Goal: Task Accomplishment & Management: Complete application form

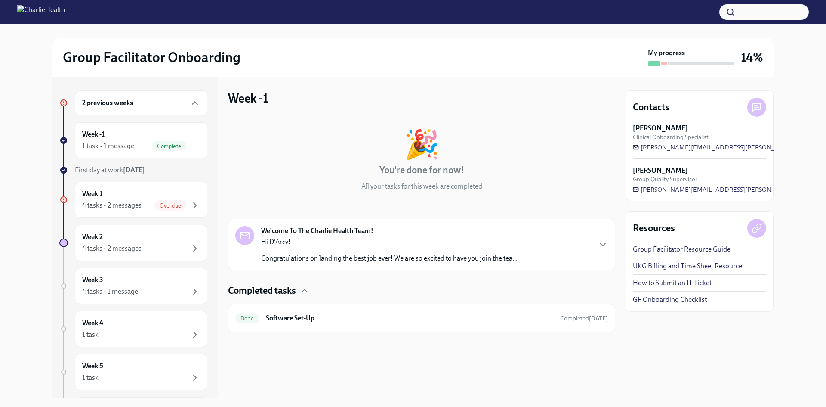
click at [326, 259] on p "Congratulations on landing the best job ever! We are so excited to have you joi…" at bounding box center [389, 257] width 256 height 9
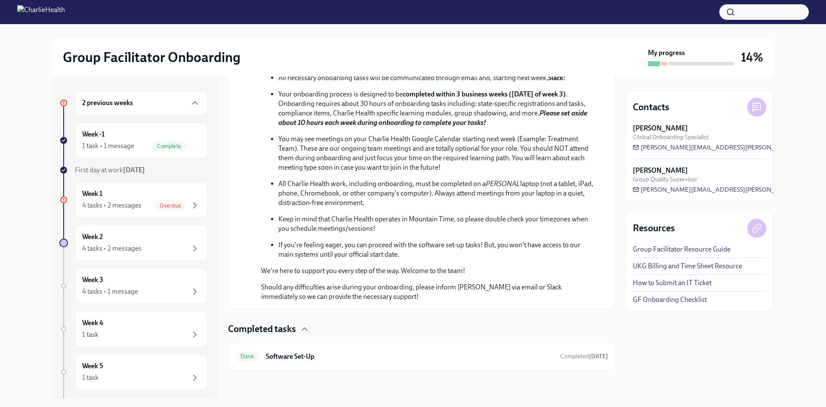
scroll to position [331, 0]
click at [148, 132] on div "Week -1 1 task • 1 message Complete" at bounding box center [141, 141] width 118 height 22
click at [125, 134] on div "Week -1 1 task • 1 message Complete" at bounding box center [141, 141] width 118 height 22
click at [154, 203] on span "Overdue" at bounding box center [170, 205] width 32 height 6
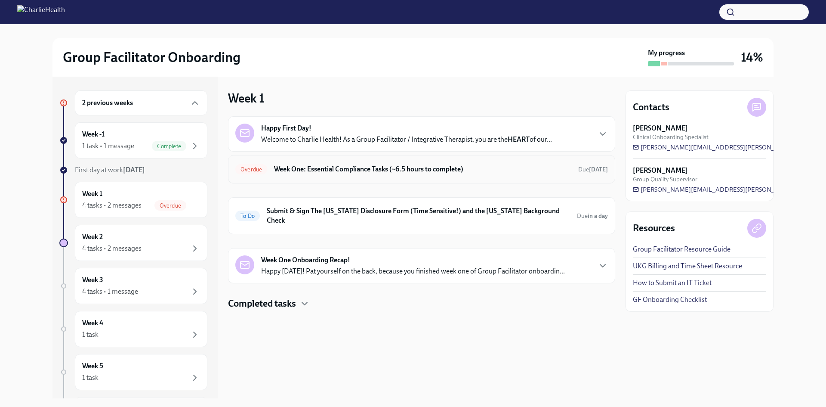
click at [329, 176] on div "Overdue Week One: Essential Compliance Tasks (~6.5 hours to complete) Due today" at bounding box center [421, 169] width 373 height 14
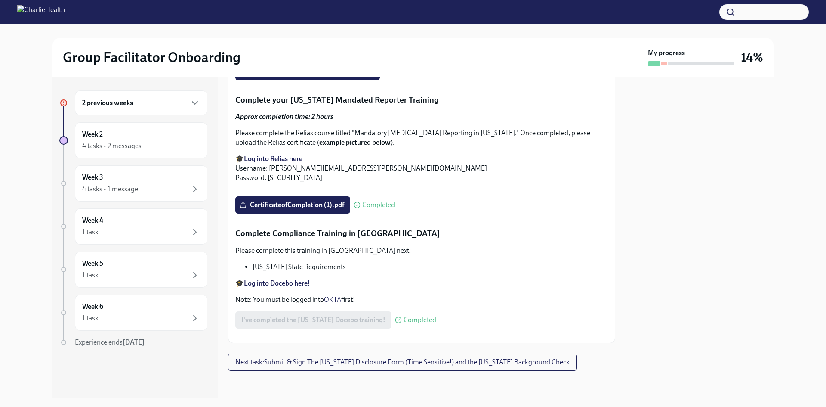
scroll to position [1872, 0]
click at [137, 111] on div "2 previous weeks" at bounding box center [141, 102] width 133 height 25
click div "Complete"
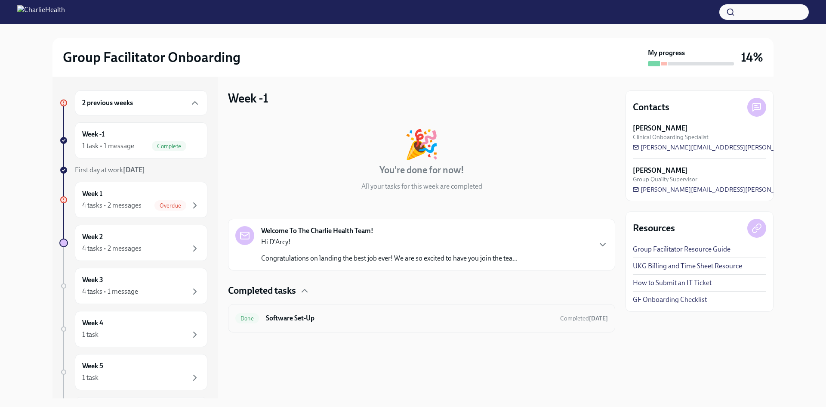
click at [383, 320] on h6 "Software Set-Up" at bounding box center [409, 317] width 287 height 9
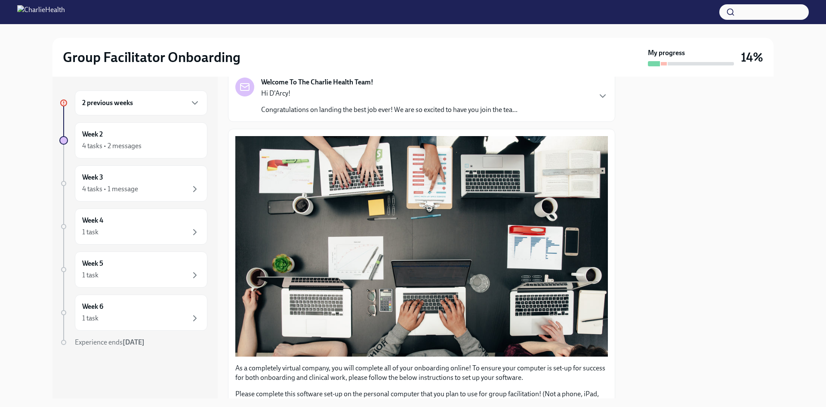
scroll to position [229, 0]
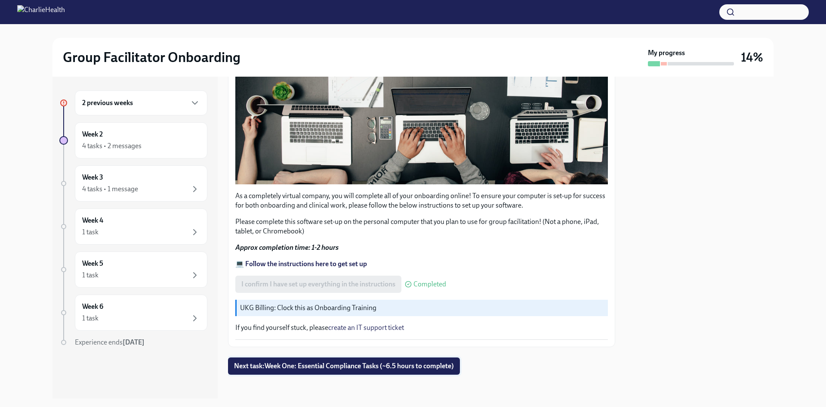
click at [408, 363] on span "Next task : Week One: Essential Compliance Tasks (~6.5 hours to complete)" at bounding box center [344, 365] width 220 height 9
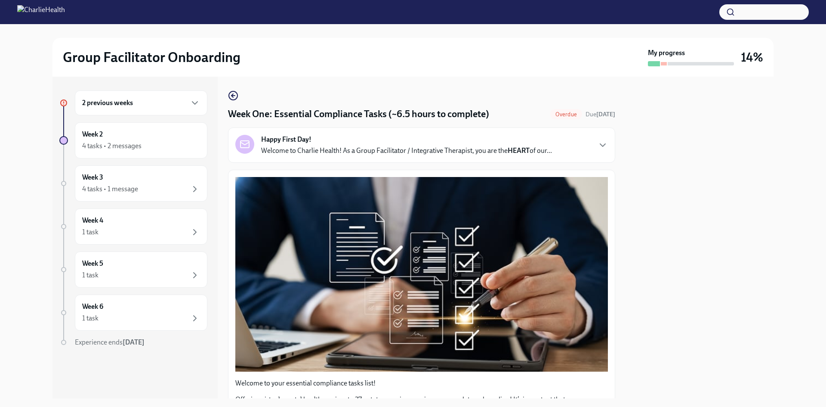
click at [462, 160] on div "Happy First Day! Welcome to Charlie Health! As a Group Facilitator / Integrativ…" at bounding box center [421, 144] width 387 height 35
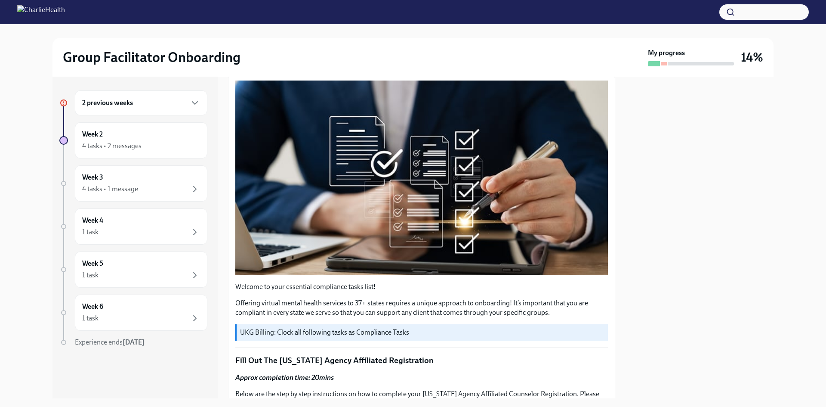
scroll to position [267, 0]
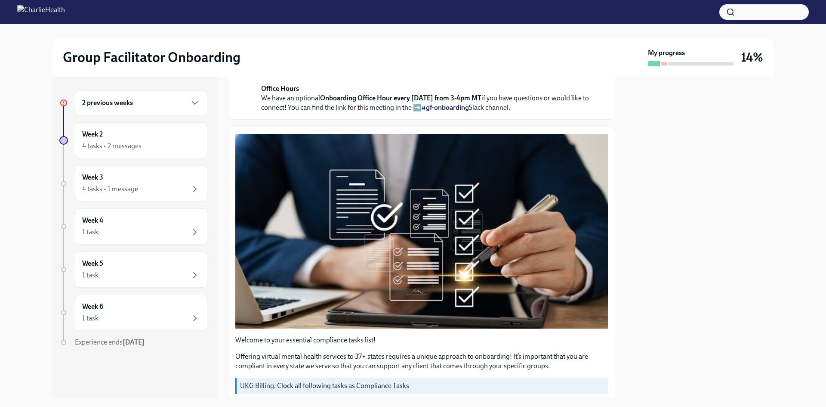
click at [441, 76] on strong "submit a ticket HERE" at bounding box center [435, 72] width 62 height 8
click at [136, 97] on div "2 previous weeks" at bounding box center [141, 102] width 133 height 25
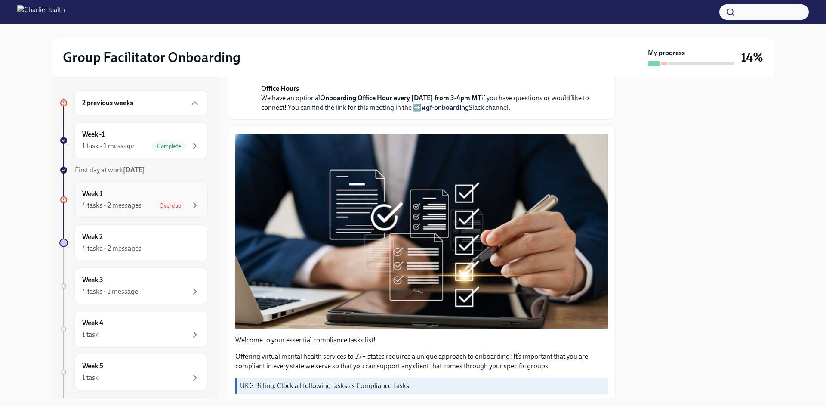
click at [174, 185] on div "Week 1 4 tasks • 2 messages Overdue" at bounding box center [141, 200] width 133 height 36
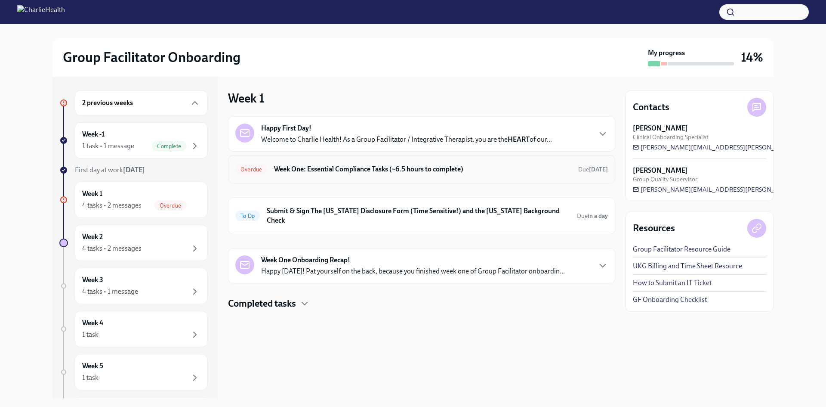
click at [324, 164] on div "Overdue Week One: Essential Compliance Tasks (~6.5 hours to complete) Due today" at bounding box center [421, 169] width 373 height 14
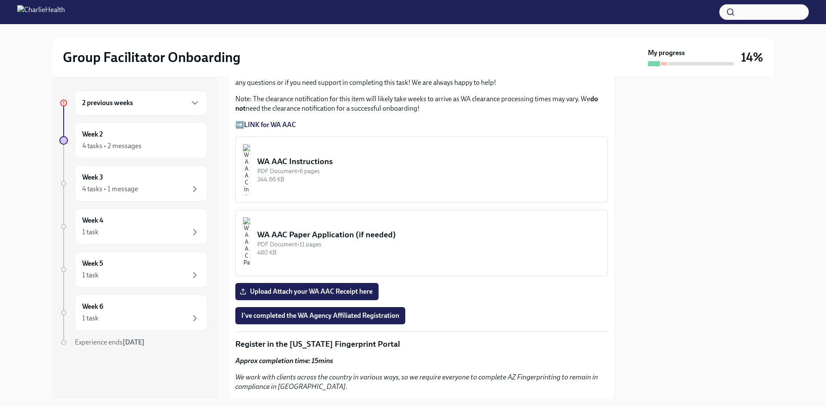
scroll to position [602, 0]
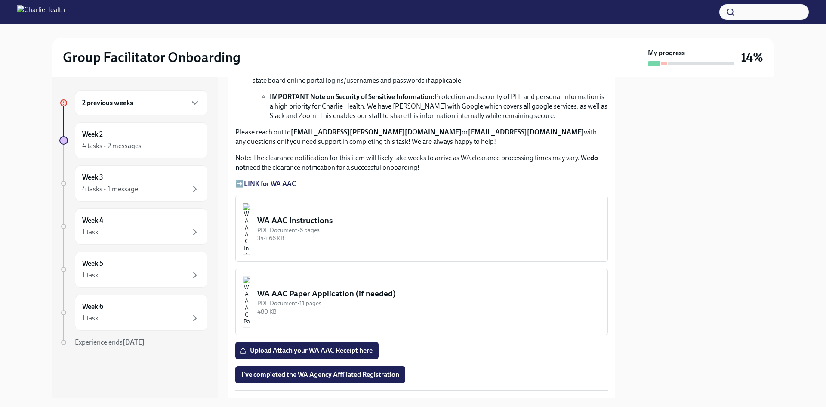
click at [294, 181] on strong "LINK for WA AAC" at bounding box center [270, 183] width 52 height 8
click at [370, 148] on div "Approx completion time: 20mins Below are the step by step instructions on how t…" at bounding box center [421, 28] width 373 height 322
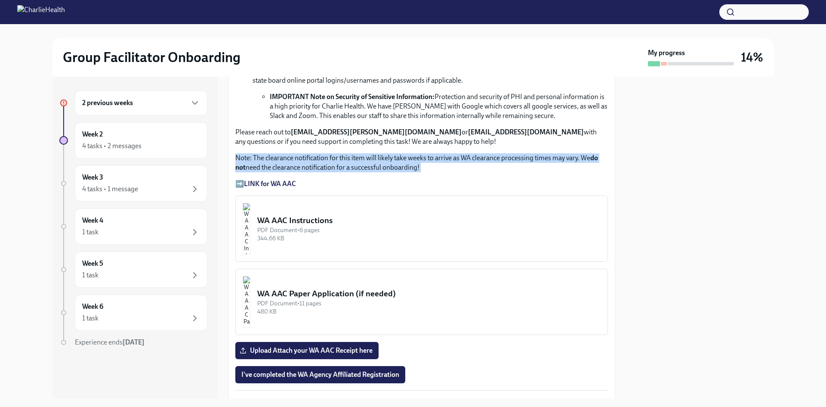
click at [370, 148] on div "Approx completion time: 20mins Below are the step by step instructions on how t…" at bounding box center [421, 28] width 373 height 322
click at [438, 166] on p "Note: The clearance notification for this item will likely take weeks to arrive…" at bounding box center [421, 162] width 373 height 19
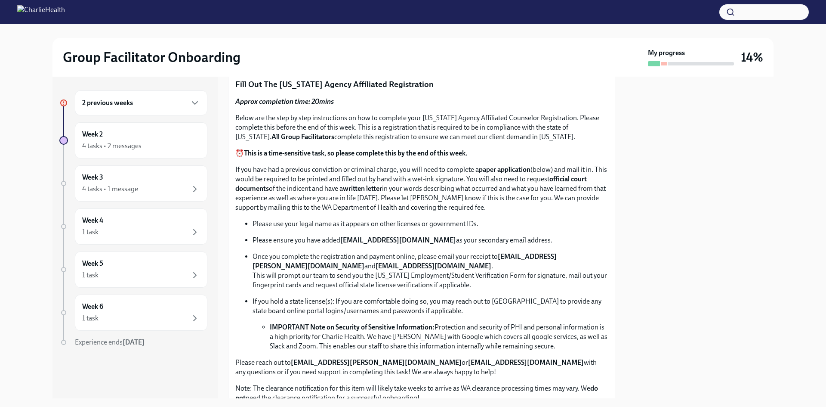
scroll to position [387, 0]
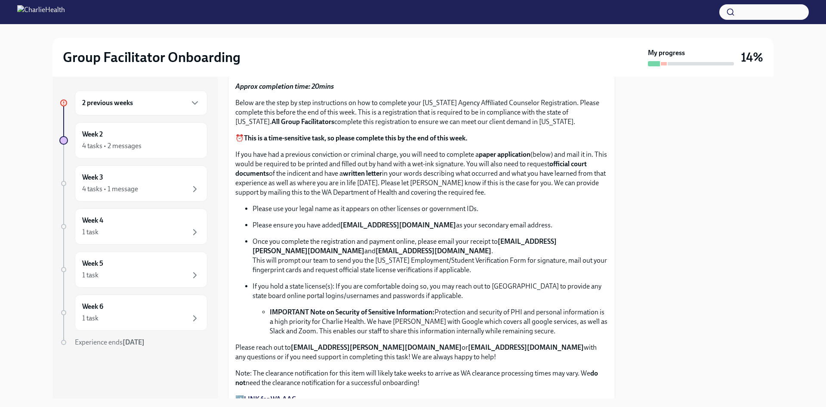
click at [489, 383] on p "Note: The clearance notification for this item will likely take weeks to arrive…" at bounding box center [421, 377] width 373 height 19
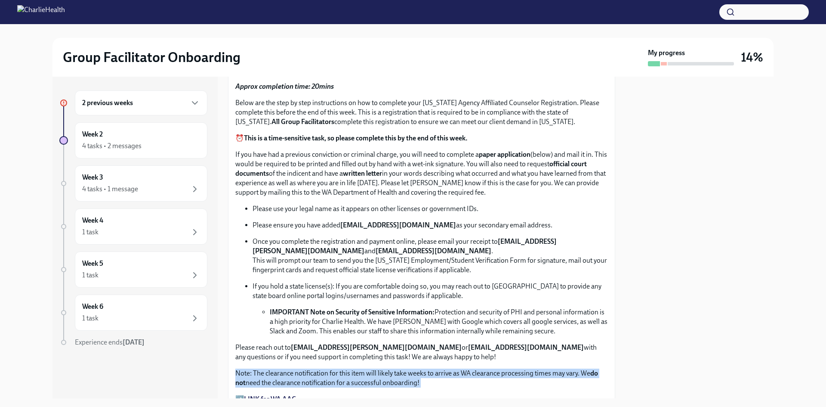
click at [489, 383] on p "Note: The clearance notification for this item will likely take weeks to arrive…" at bounding box center [421, 377] width 373 height 19
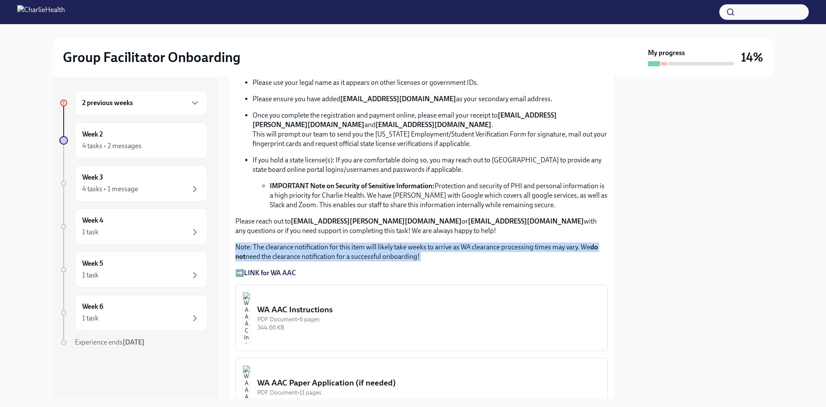
scroll to position [516, 0]
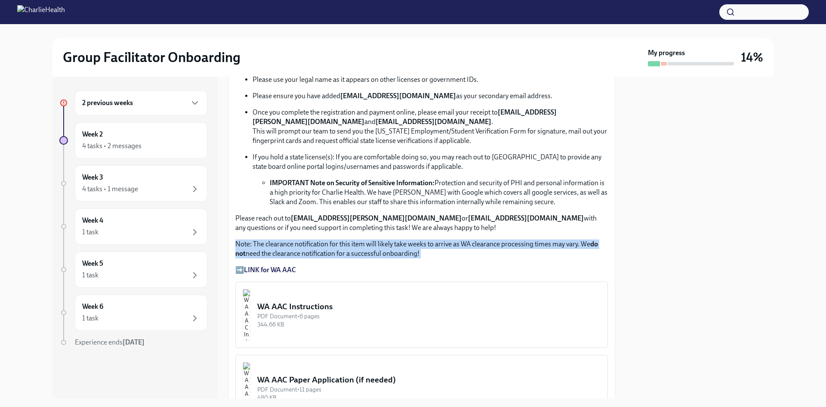
click at [341, 312] on div "PDF Document • 6 pages" at bounding box center [428, 316] width 343 height 8
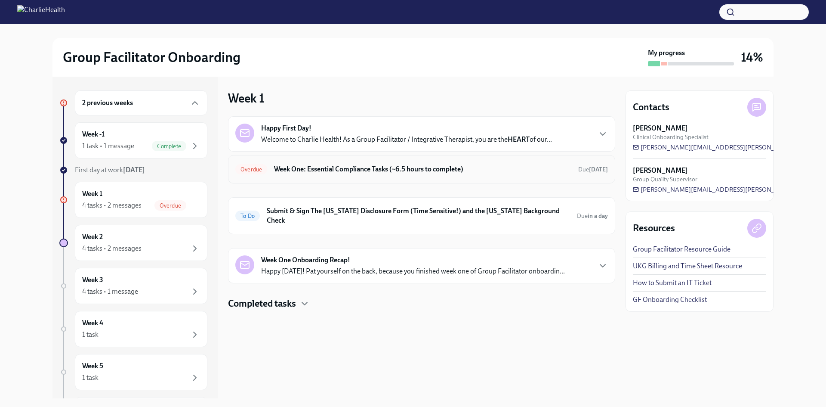
click at [367, 169] on h6 "Week One: Essential Compliance Tasks (~6.5 hours to complete)" at bounding box center [422, 168] width 297 height 9
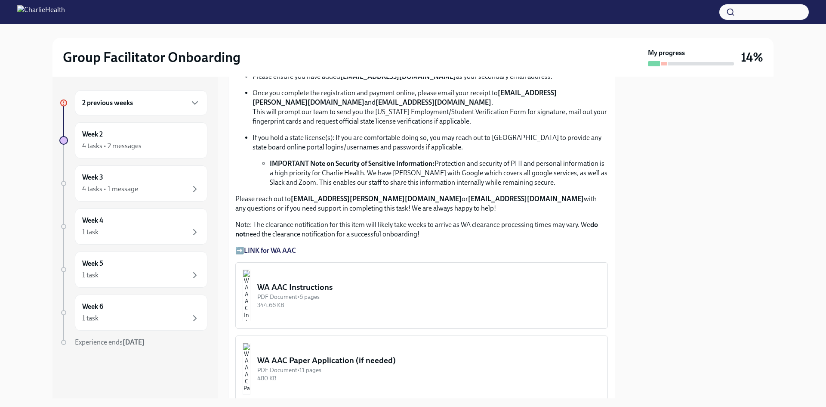
scroll to position [559, 0]
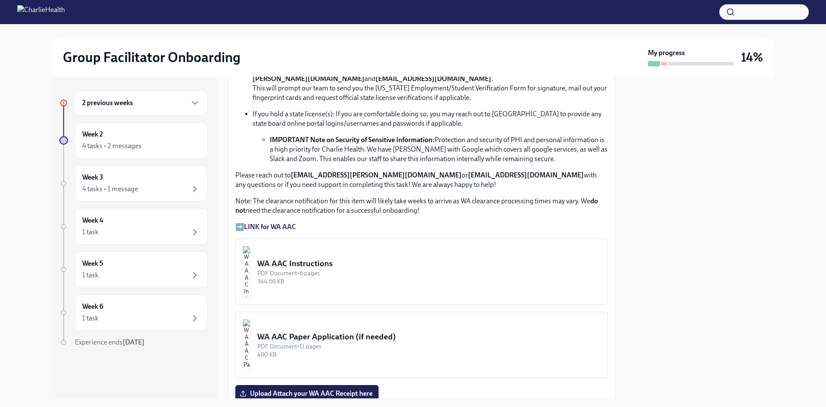
drag, startPoint x: 355, startPoint y: 282, endPoint x: 315, endPoint y: 258, distance: 47.3
drag, startPoint x: 315, startPoint y: 258, endPoint x: 279, endPoint y: 255, distance: 35.4
click at [250, 255] on img "button" at bounding box center [247, 272] width 8 height 52
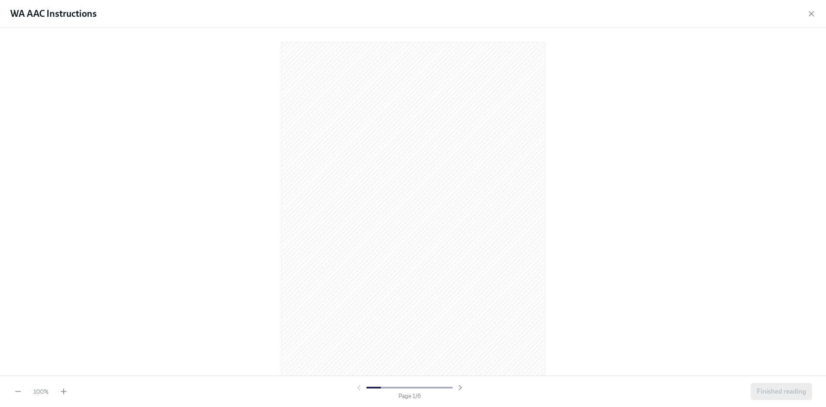
click at [61, 397] on div "100 % Page 1 / 6 Finished reading" at bounding box center [413, 390] width 826 height 31
click at [65, 394] on icon "button" at bounding box center [63, 391] width 9 height 9
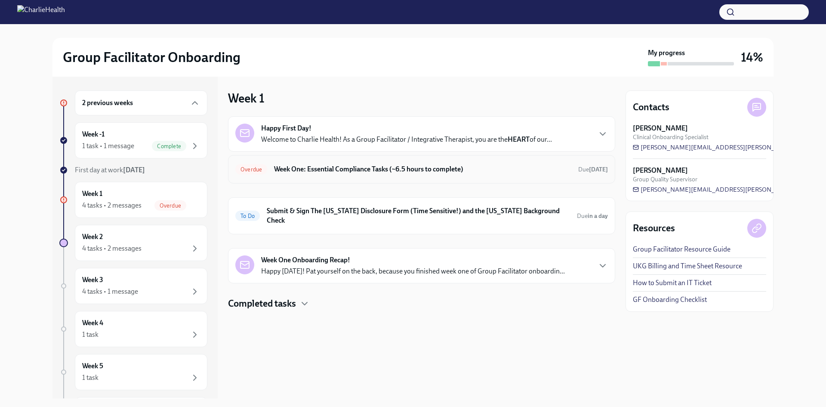
click at [370, 167] on h6 "Week One: Essential Compliance Tasks (~6.5 hours to complete)" at bounding box center [422, 168] width 297 height 9
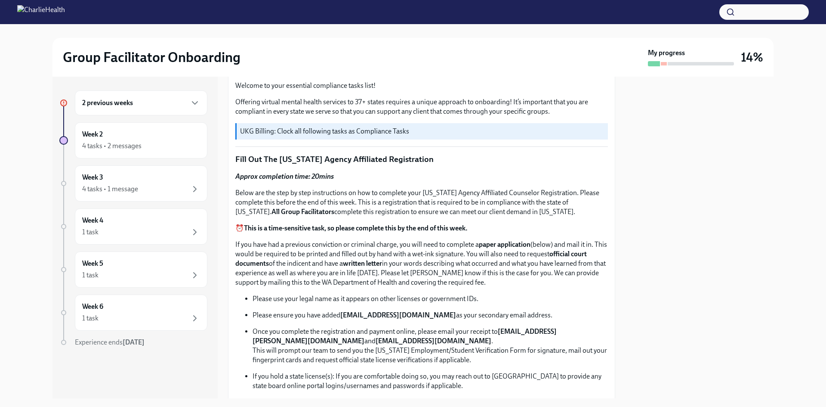
scroll to position [301, 0]
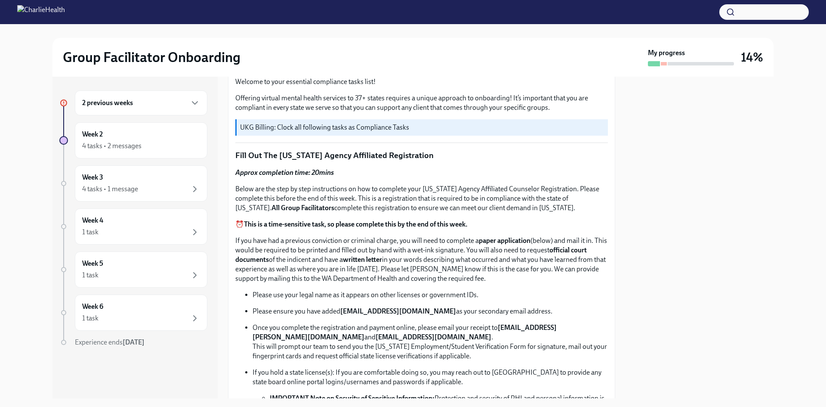
click at [346, 236] on p "If you have had a previous conviction or criminal charge, you will need to comp…" at bounding box center [421, 259] width 373 height 47
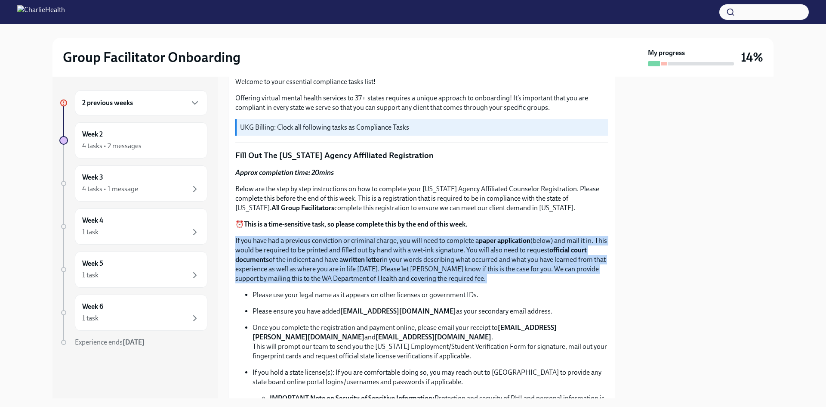
click at [346, 236] on p "If you have had a previous conviction or criminal charge, you will need to comp…" at bounding box center [421, 259] width 373 height 47
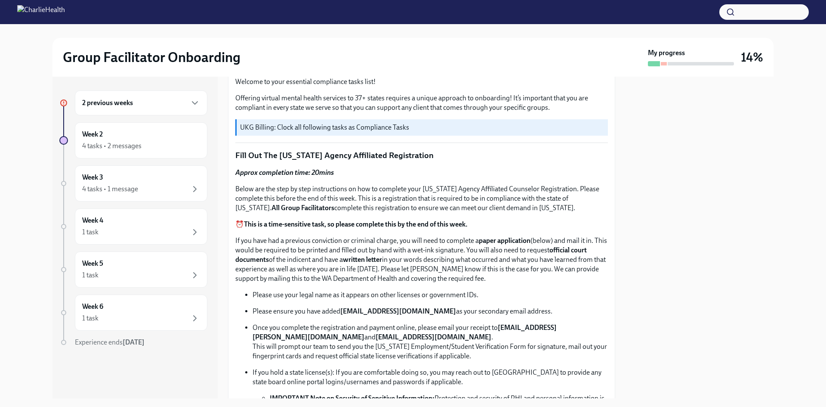
click at [360, 208] on p "Below are the step by step instructions on how to complete your Washington Agen…" at bounding box center [421, 198] width 373 height 28
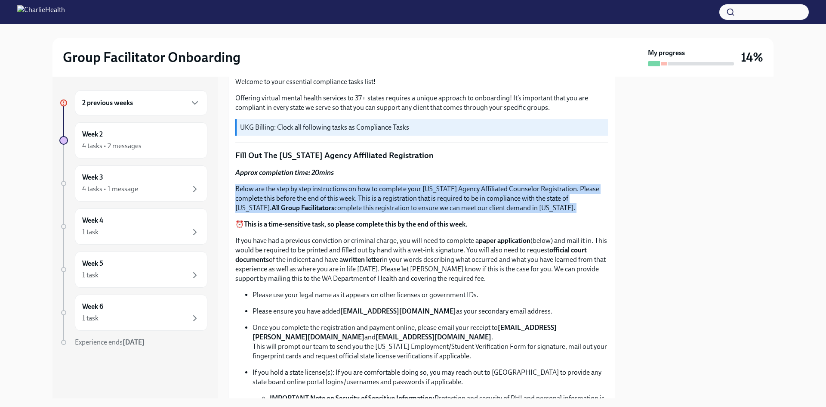
click at [360, 208] on p "Below are the step by step instructions on how to complete your Washington Agen…" at bounding box center [421, 198] width 373 height 28
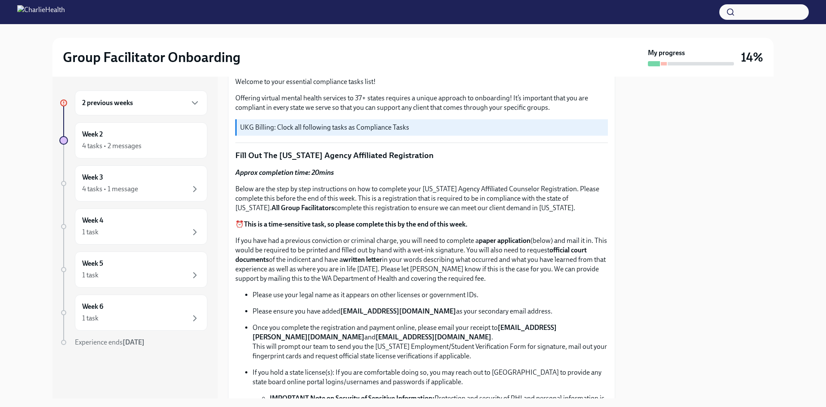
click at [377, 236] on p "If you have had a previous conviction or criminal charge, you will need to comp…" at bounding box center [421, 259] width 373 height 47
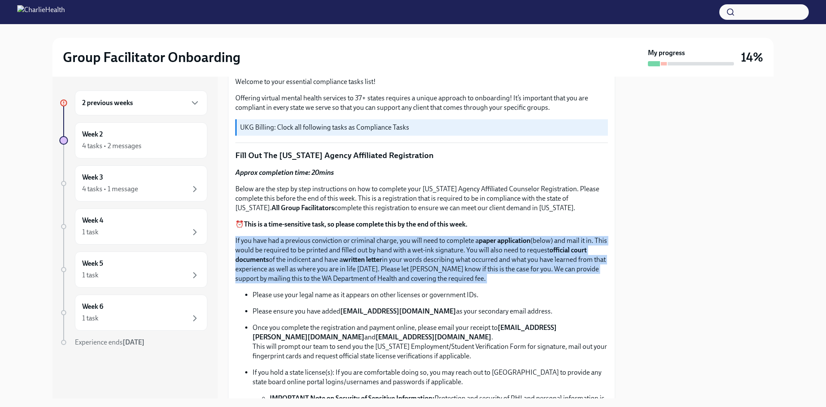
click at [377, 236] on p "If you have had a previous conviction or criminal charge, you will need to comp…" at bounding box center [421, 259] width 373 height 47
click at [451, 260] on p "If you have had a previous conviction or criminal charge, you will need to comp…" at bounding box center [421, 259] width 373 height 47
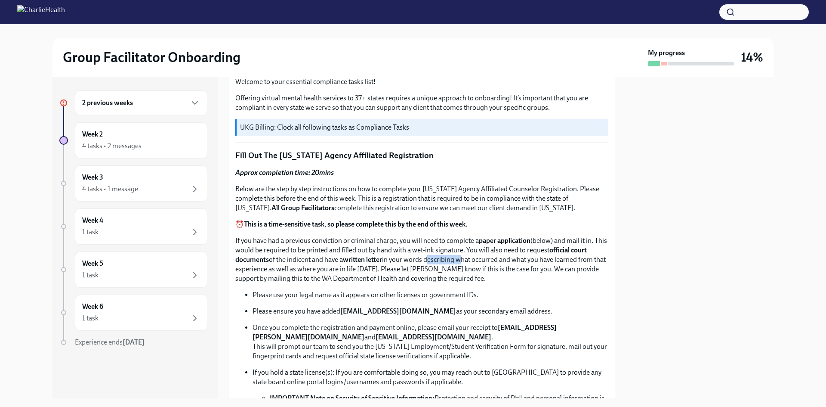
click at [451, 260] on p "If you have had a previous conviction or criminal charge, you will need to comp…" at bounding box center [421, 259] width 373 height 47
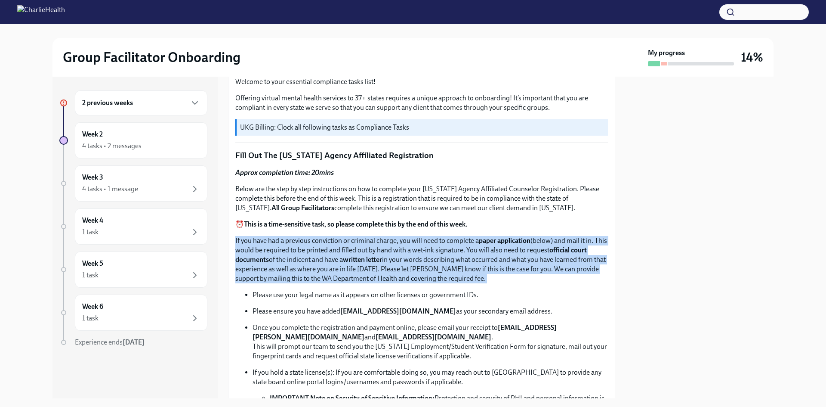
click at [451, 260] on p "If you have had a previous conviction or criminal charge, you will need to comp…" at bounding box center [421, 259] width 373 height 47
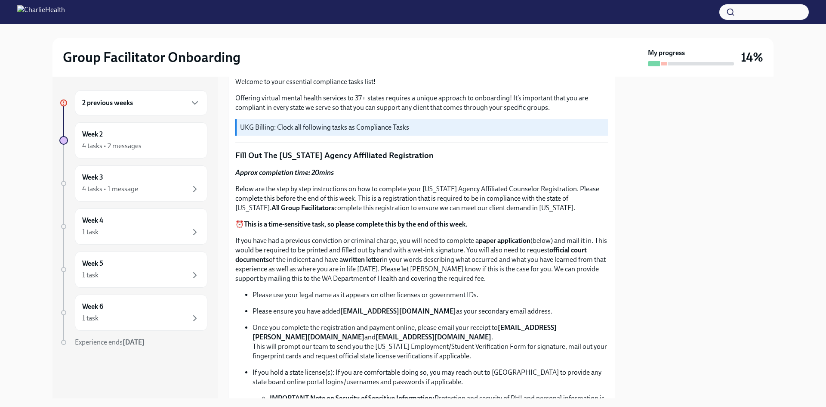
click at [502, 299] on ul "Please use your legal name as it appears on other licenses or government IDs. P…" at bounding box center [421, 356] width 373 height 132
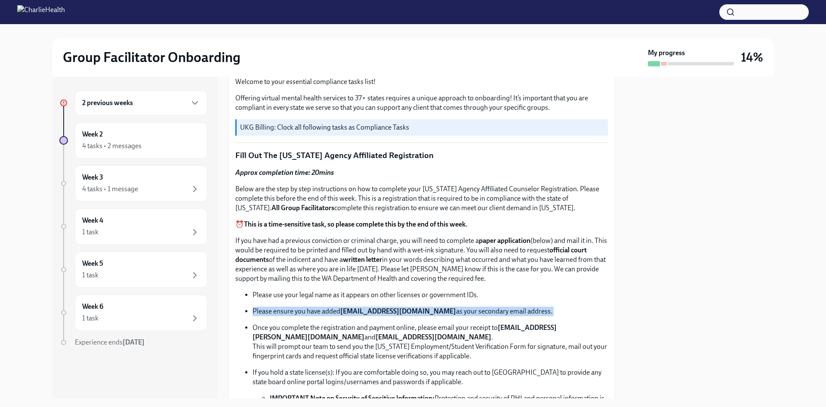
click at [502, 299] on ul "Please use your legal name as it appears on other licenses or government IDs. P…" at bounding box center [421, 356] width 373 height 132
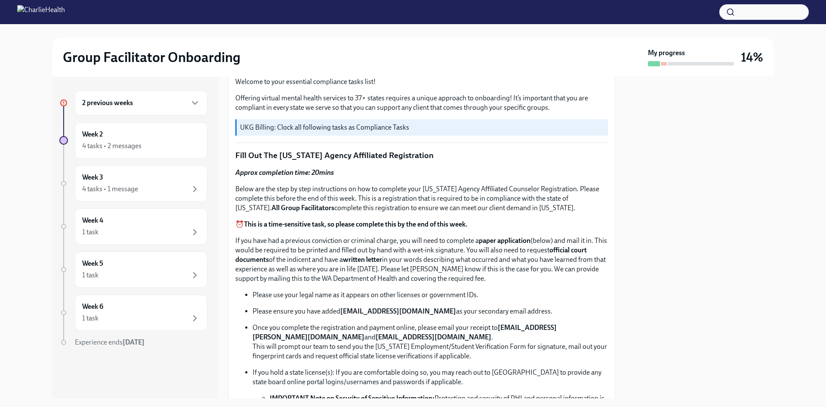
click at [503, 198] on p "Below are the step by step instructions on how to complete your Washington Agen…" at bounding box center [421, 198] width 373 height 28
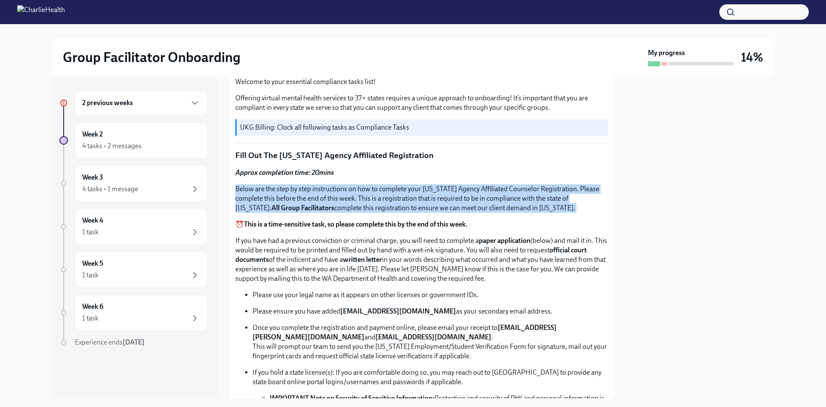
click at [503, 198] on p "Below are the step by step instructions on how to complete your Washington Agen…" at bounding box center [421, 198] width 373 height 28
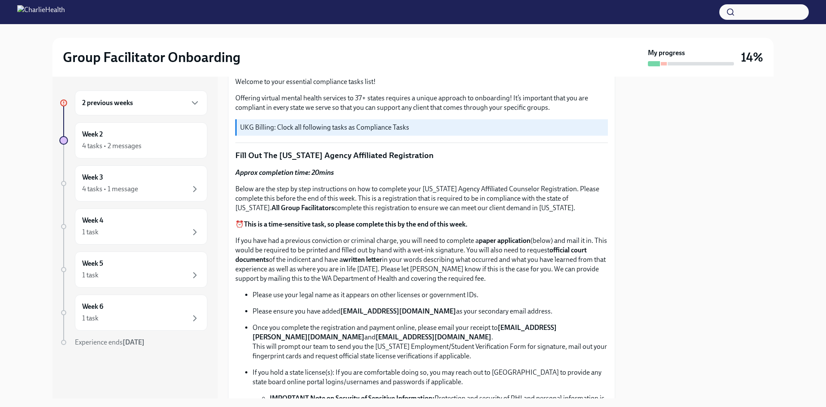
click at [557, 257] on p "If you have had a previous conviction or criminal charge, you will need to comp…" at bounding box center [421, 259] width 373 height 47
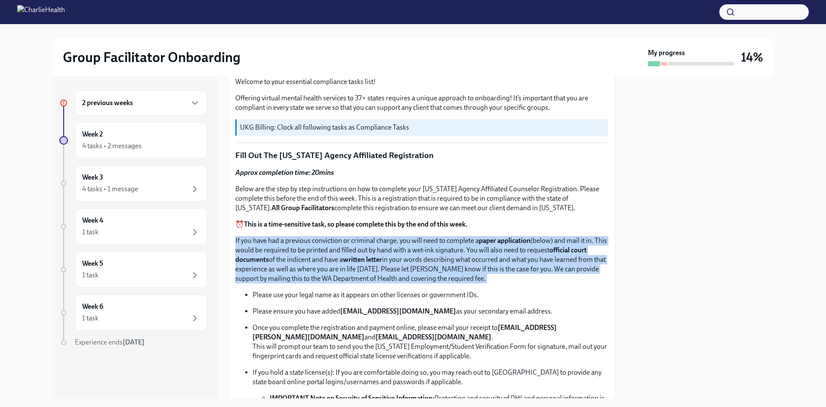
click at [557, 257] on p "If you have had a previous conviction or criminal charge, you will need to comp…" at bounding box center [421, 259] width 373 height 47
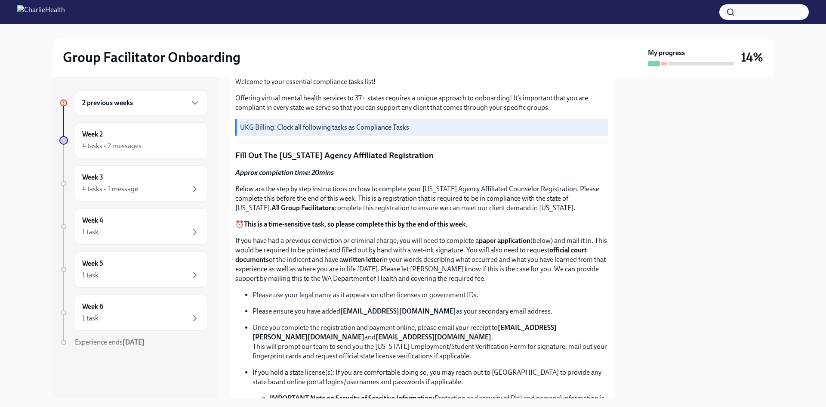
click at [545, 194] on p "Below are the step by step instructions on how to complete your Washington Agen…" at bounding box center [421, 198] width 373 height 28
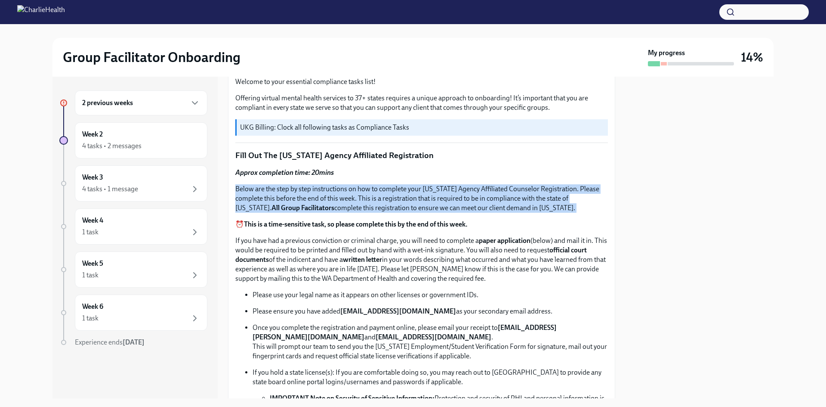
click at [545, 194] on p "Below are the step by step instructions on how to complete your Washington Agen…" at bounding box center [421, 198] width 373 height 28
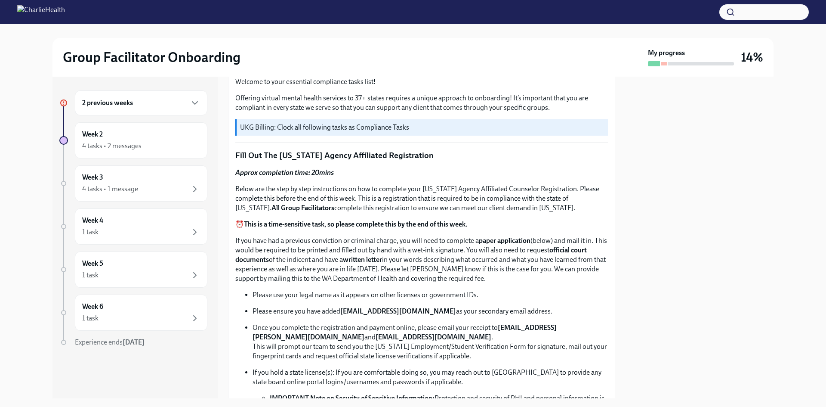
click at [428, 283] on div "Approx completion time: 20mins Below are the step by step instructions on how t…" at bounding box center [421, 329] width 373 height 322
click at [474, 275] on p "If you have had a previous conviction or criminal charge, you will need to comp…" at bounding box center [421, 259] width 373 height 47
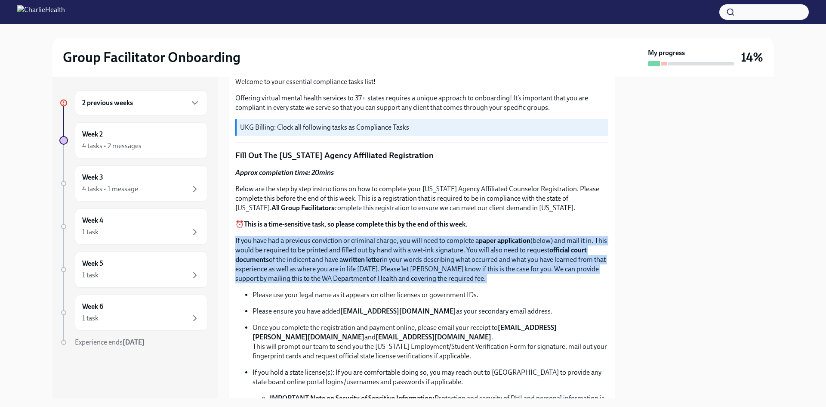
click at [474, 275] on p "If you have had a previous conviction or criminal charge, you will need to comp…" at bounding box center [421, 259] width 373 height 47
click at [494, 241] on strong "paper application" at bounding box center [505, 240] width 52 height 8
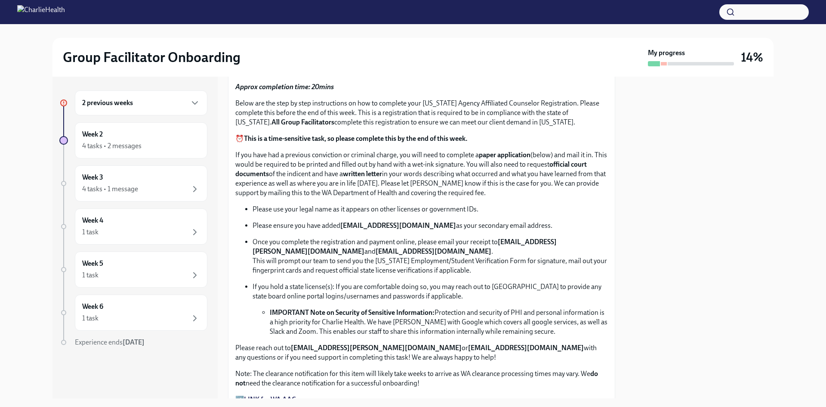
scroll to position [387, 0]
click at [483, 285] on p "If you hold a state license(s): If you are comfortable doing so, you may reach …" at bounding box center [430, 290] width 355 height 19
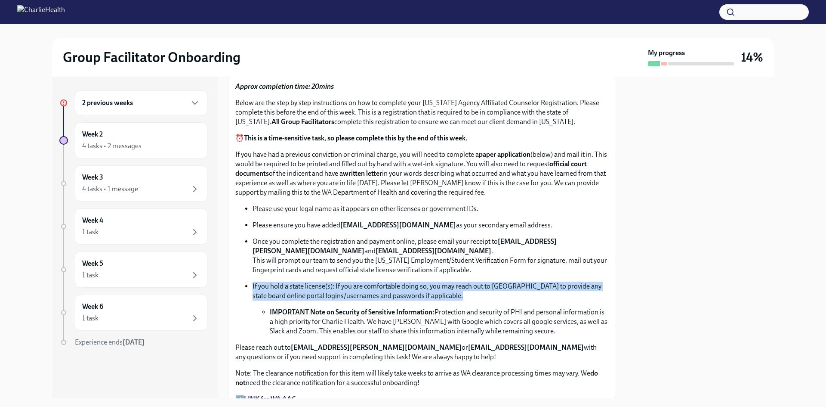
click at [483, 285] on p "If you hold a state license(s): If you are comfortable doing so, you may reach …" at bounding box center [430, 290] width 355 height 19
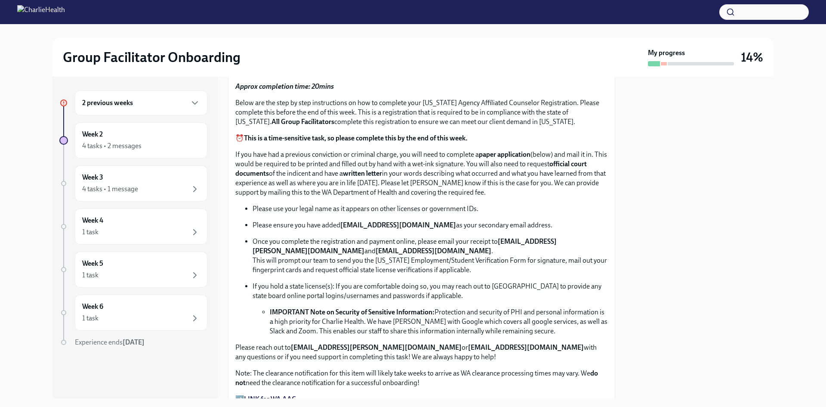
click at [330, 287] on p "If you hold a state license(s): If you are comfortable doing so, you may reach …" at bounding box center [430, 290] width 355 height 19
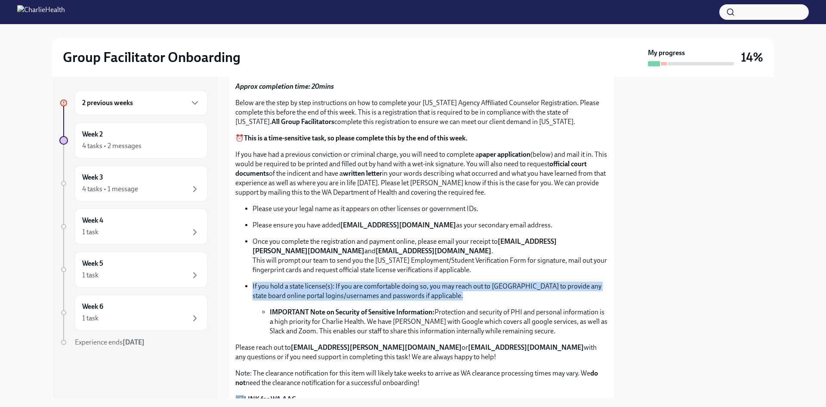
click at [330, 287] on p "If you hold a state license(s): If you are comfortable doing so, you may reach …" at bounding box center [430, 290] width 355 height 19
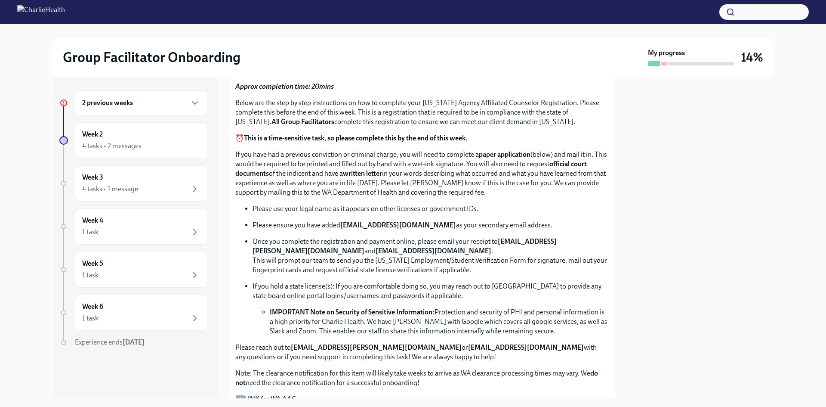
click at [539, 311] on li "IMPORTANT Note on Security of Sensitive Information: Protection and security of…" at bounding box center [439, 321] width 338 height 28
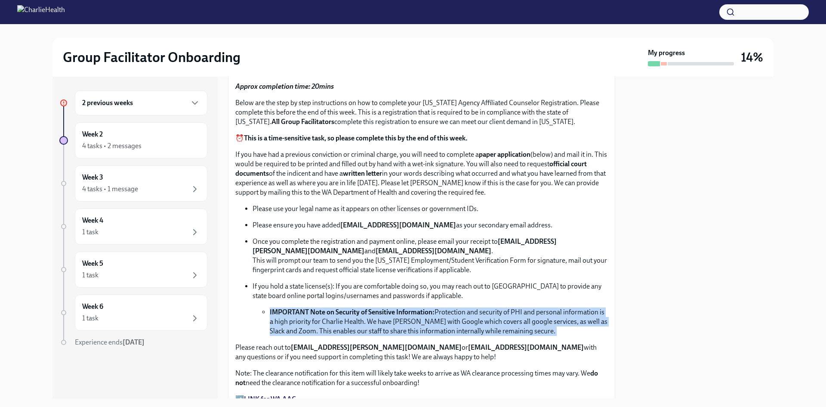
click at [539, 311] on li "IMPORTANT Note on Security of Sensitive Information: Protection and security of…" at bounding box center [439, 321] width 338 height 28
click at [556, 327] on li "IMPORTANT Note on Security of Sensitive Information: Protection and security of…" at bounding box center [439, 321] width 338 height 28
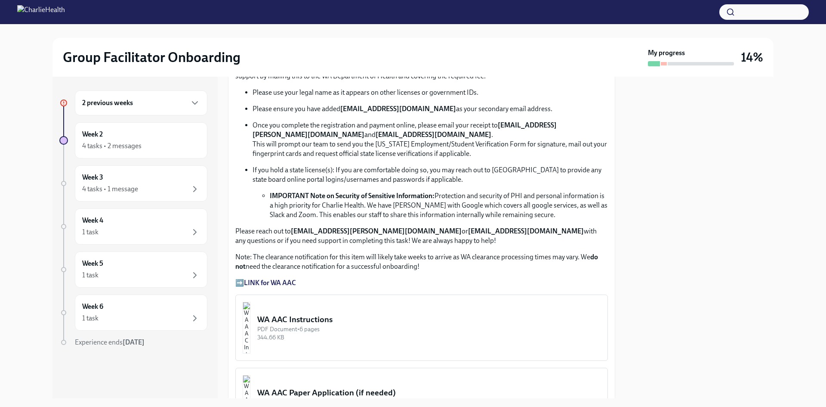
scroll to position [516, 0]
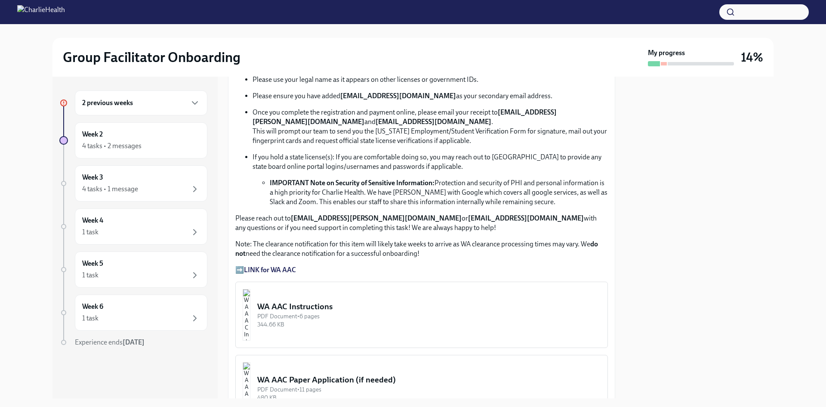
click at [403, 239] on p "Note: The clearance notification for this item will likely take weeks to arrive…" at bounding box center [421, 248] width 373 height 19
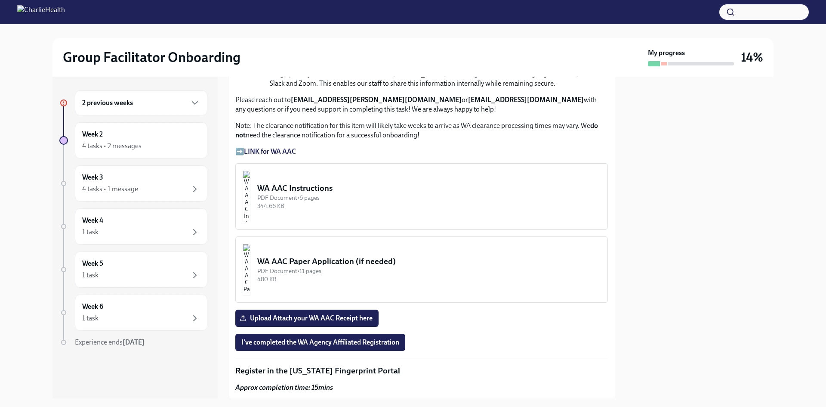
scroll to position [688, 0]
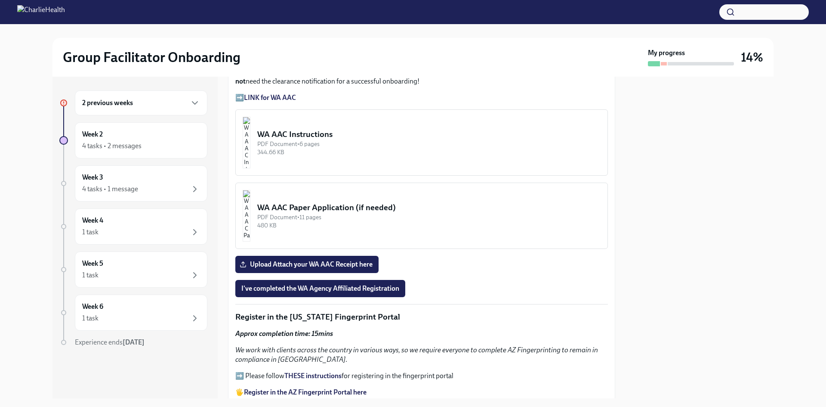
click at [292, 96] on strong "LINK for WA AAC" at bounding box center [270, 97] width 52 height 8
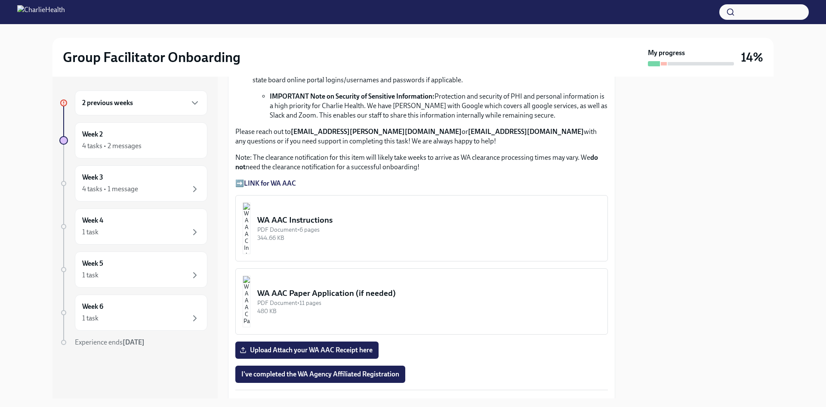
scroll to position [602, 0]
drag, startPoint x: 402, startPoint y: 127, endPoint x: 293, endPoint y: 122, distance: 109.4
click at [293, 122] on div "Approx completion time: 20mins Below are the step by step instructions on how t…" at bounding box center [421, 28] width 373 height 322
copy strong "[EMAIL_ADDRESS][PERSON_NAME][DOMAIN_NAME]"
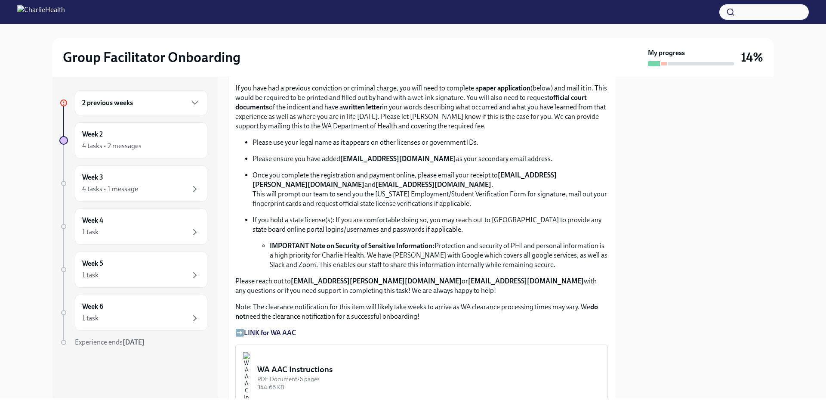
scroll to position [473, 0]
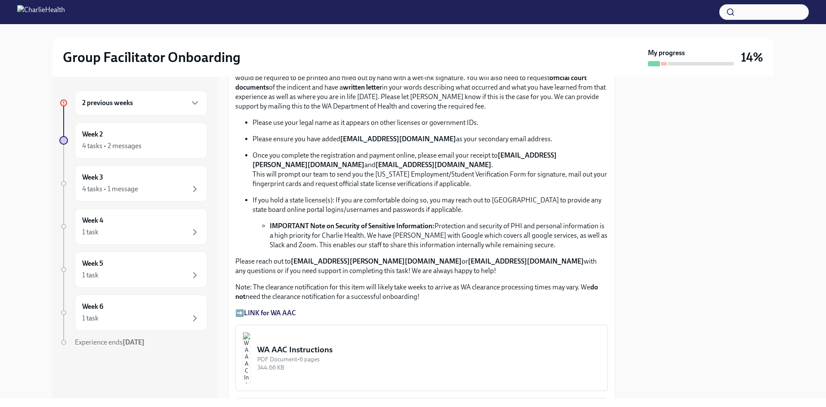
click at [338, 355] on div "PDF Document • 6 pages" at bounding box center [428, 359] width 343 height 8
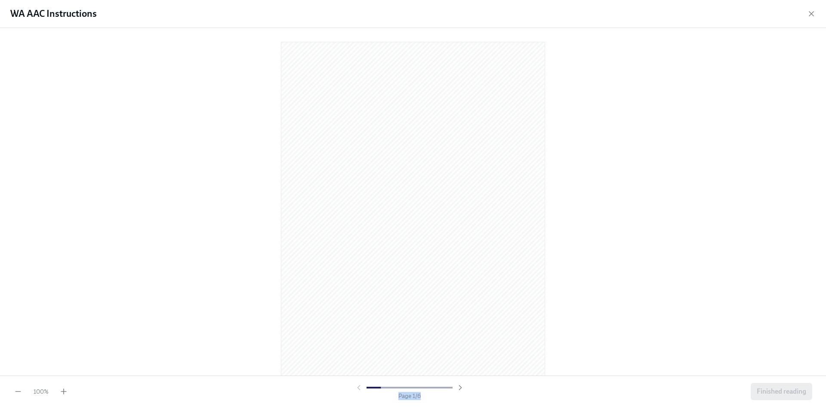
drag, startPoint x: 400, startPoint y: 387, endPoint x: 422, endPoint y: 396, distance: 23.7
click at [422, 396] on div "Page 1 / 6" at bounding box center [410, 391] width 110 height 17
click at [415, 389] on div at bounding box center [410, 387] width 110 height 9
click at [402, 388] on div at bounding box center [410, 387] width 110 height 9
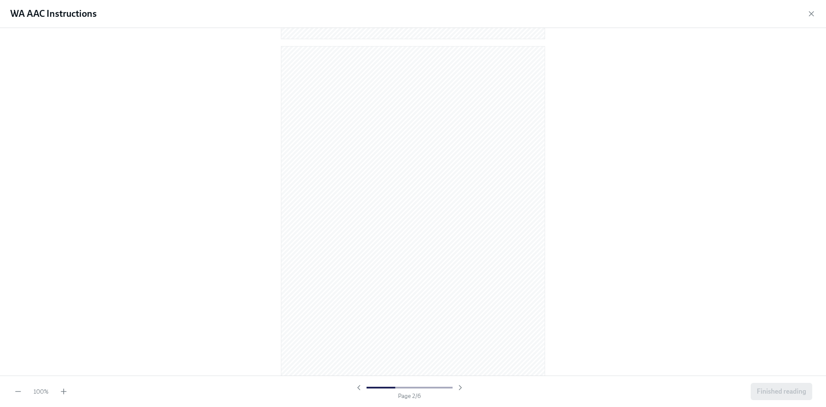
click at [62, 396] on div "100 % Page 2 / 6 Finished reading" at bounding box center [413, 390] width 826 height 31
click at [62, 394] on icon "button" at bounding box center [63, 391] width 9 height 9
click at [62, 393] on icon "button" at bounding box center [63, 391] width 9 height 9
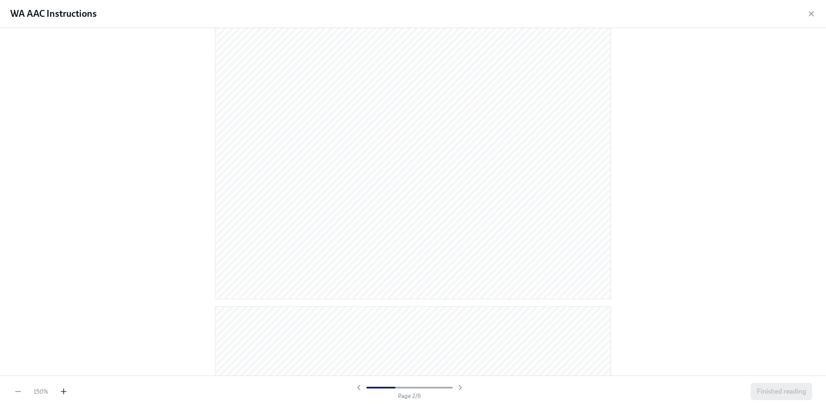
click at [63, 389] on icon "button" at bounding box center [63, 391] width 9 height 9
click at [814, 19] on div "WA AAC Instructions" at bounding box center [413, 14] width 826 height 28
click at [814, 17] on icon "button" at bounding box center [811, 13] width 9 height 9
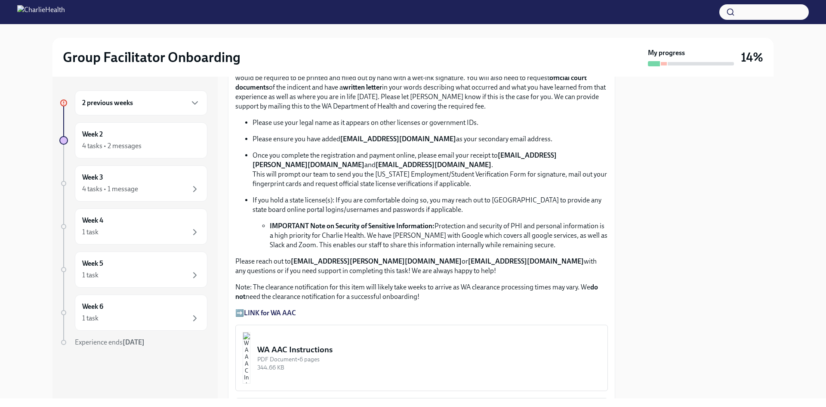
click at [326, 351] on div "WA AAC Instructions" at bounding box center [428, 349] width 343 height 11
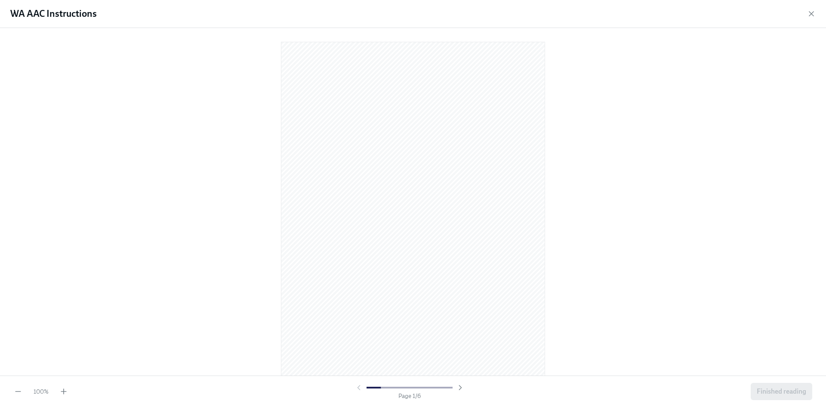
click at [398, 388] on div at bounding box center [410, 387] width 86 height 2
click at [63, 389] on icon "button" at bounding box center [63, 391] width 9 height 9
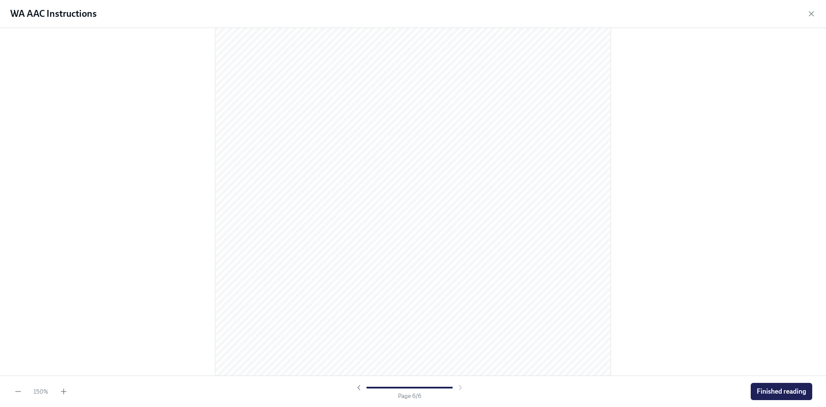
scroll to position [2776, 0]
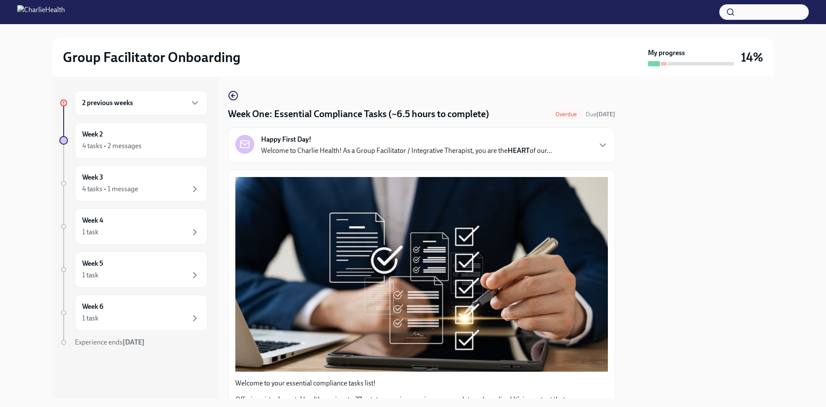
scroll to position [602, 0]
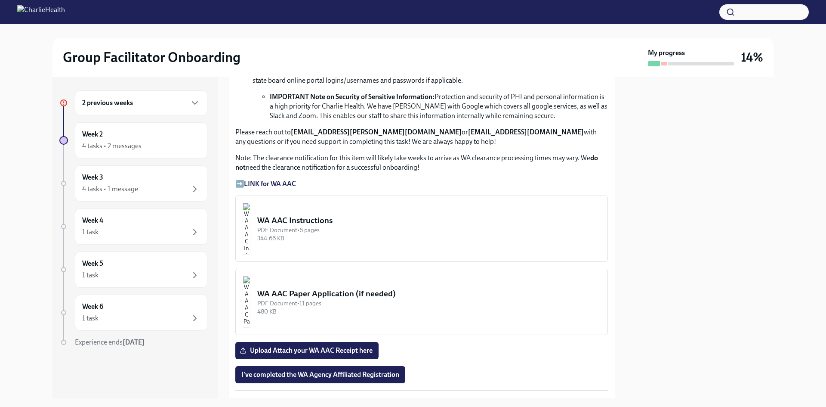
drag, startPoint x: 716, startPoint y: 251, endPoint x: 719, endPoint y: 259, distance: 7.6
click at [718, 255] on div at bounding box center [700, 237] width 148 height 321
click at [347, 346] on span "Upload Attach your WA AAC Receipt here" at bounding box center [306, 350] width 131 height 9
click at [0, 0] on input "Upload Attach your WA AAC Receipt here" at bounding box center [0, 0] width 0 height 0
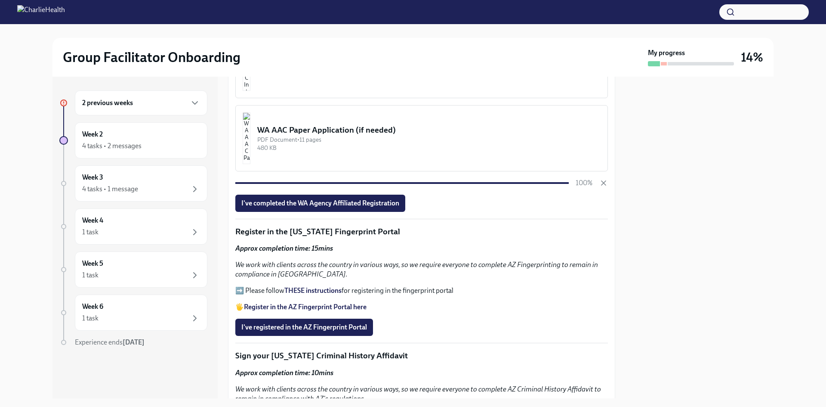
scroll to position [775, 0]
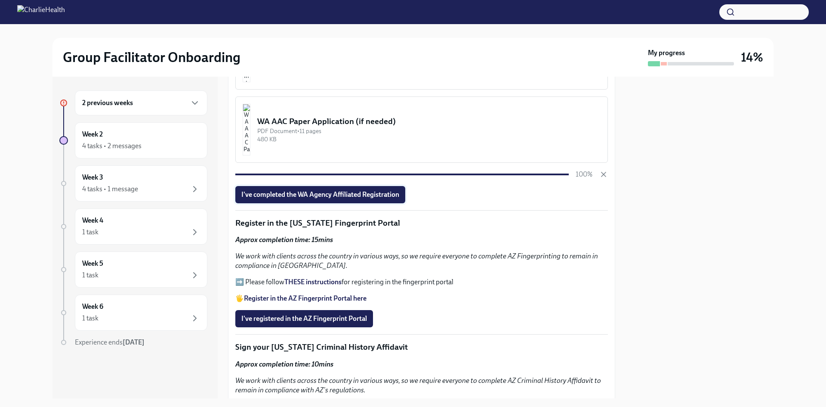
click at [320, 195] on span "I've completed the WA Agency Affiliated Registration" at bounding box center [320, 194] width 158 height 9
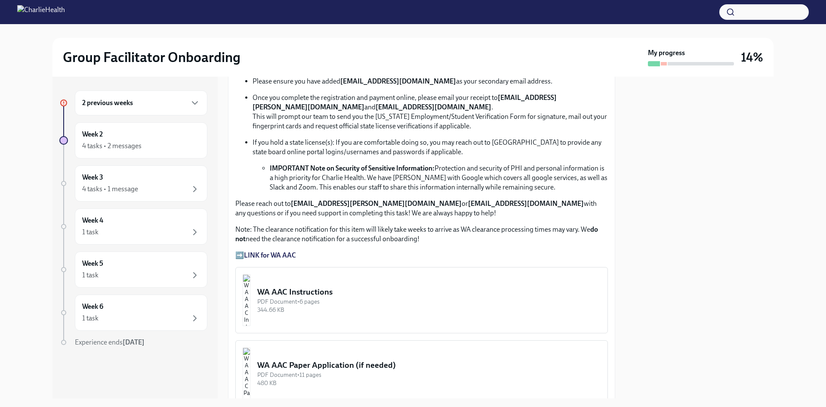
scroll to position [516, 0]
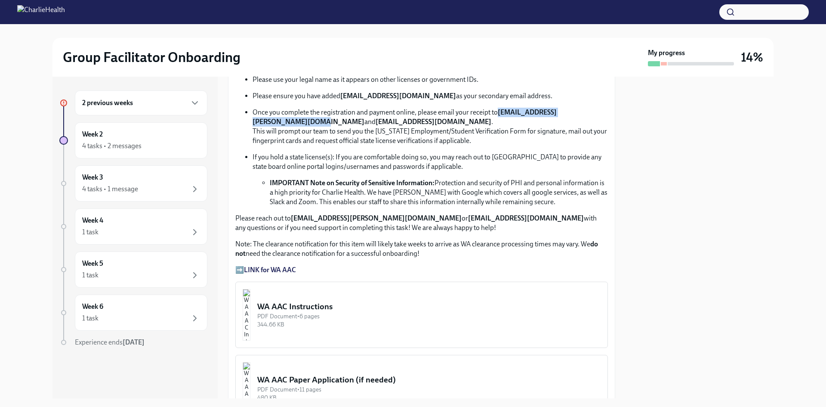
drag, startPoint x: 249, startPoint y: 118, endPoint x: 361, endPoint y: 120, distance: 111.5
click at [361, 120] on ul "Please use your legal name as it appears on other licenses or government IDs. P…" at bounding box center [421, 141] width 373 height 132
copy strong "[EMAIL_ADDRESS][PERSON_NAME][DOMAIN_NAME]"
click at [378, 120] on strong "[EMAIL_ADDRESS][DOMAIN_NAME]" at bounding box center [434, 121] width 116 height 8
drag, startPoint x: 378, startPoint y: 120, endPoint x: 472, endPoint y: 120, distance: 94.2
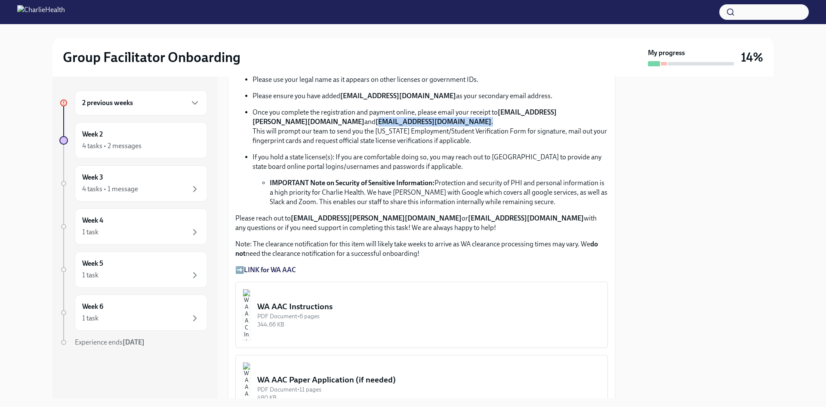
click at [472, 120] on p "Once you complete the registration and payment online, please email your receip…" at bounding box center [430, 127] width 355 height 38
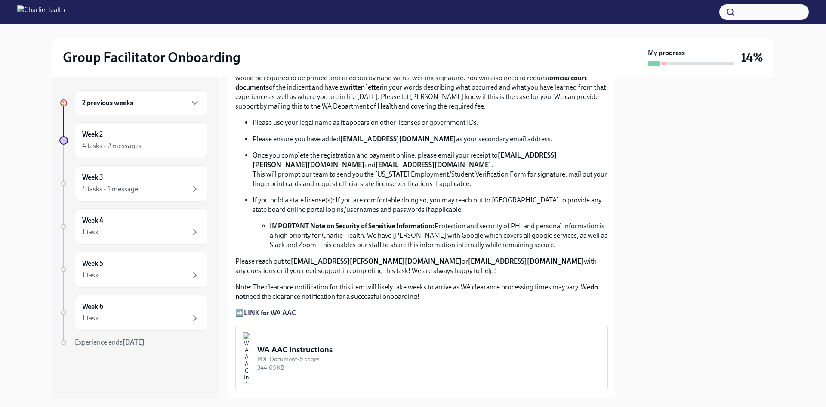
click at [387, 151] on p "Once you complete the registration and payment online, please email your receip…" at bounding box center [430, 170] width 355 height 38
drag, startPoint x: 377, startPoint y: 160, endPoint x: 472, endPoint y: 164, distance: 94.3
click at [472, 164] on p "Once you complete the registration and payment online, please email your receip…" at bounding box center [430, 170] width 355 height 38
click at [510, 200] on p "If you hold a state license(s): If you are comfortable doing so, you may reach …" at bounding box center [430, 204] width 355 height 19
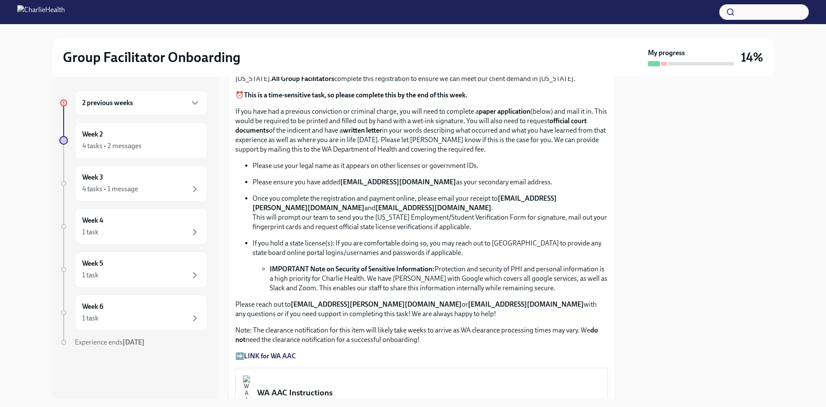
click at [501, 320] on div "Approx completion time: 20mins Below are the step by step instructions on how t…" at bounding box center [421, 200] width 373 height 322
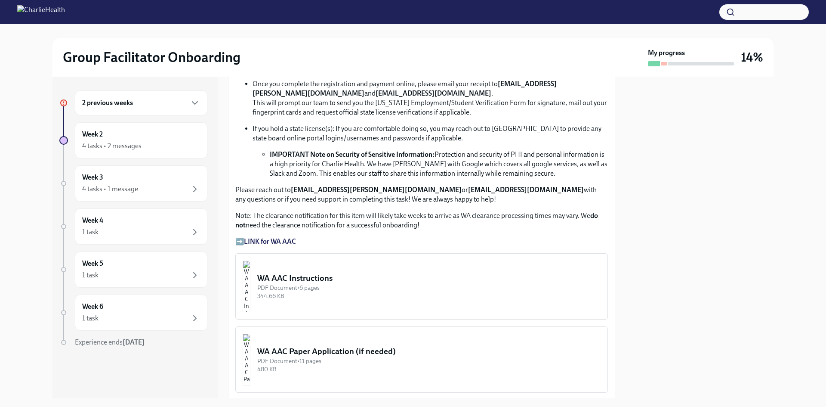
scroll to position [559, 0]
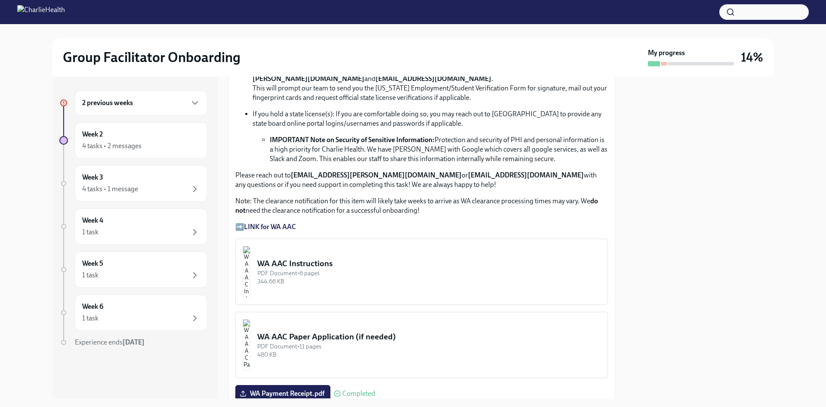
click at [347, 203] on p "Note: The clearance notification for this item will likely take weeks to arrive…" at bounding box center [421, 205] width 373 height 19
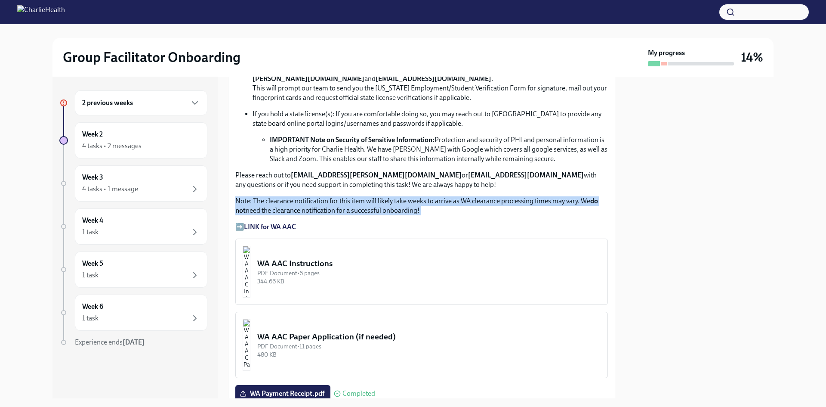
click at [347, 203] on p "Note: The clearance notification for this item will likely take weeks to arrive…" at bounding box center [421, 205] width 373 height 19
click at [377, 210] on p "Note: The clearance notification for this item will likely take weeks to arrive…" at bounding box center [421, 205] width 373 height 19
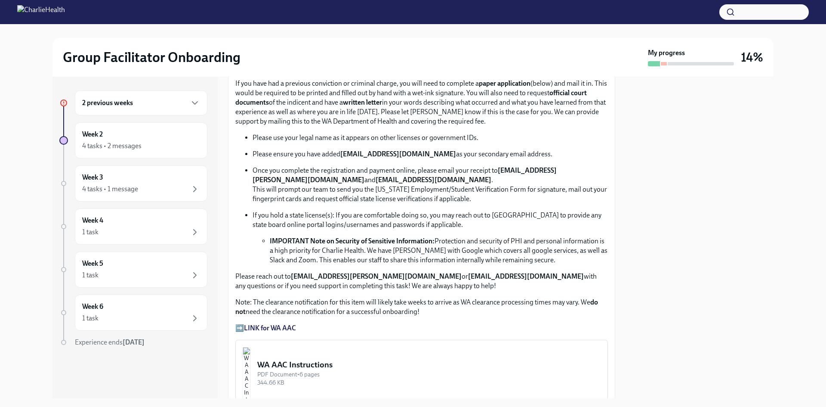
scroll to position [473, 0]
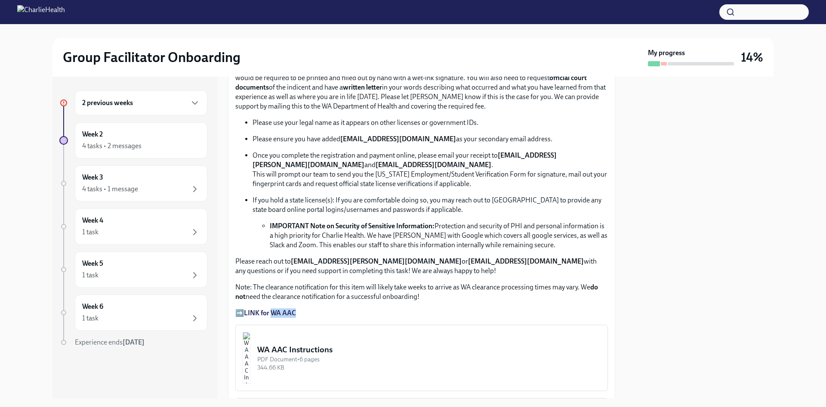
drag, startPoint x: 312, startPoint y: 309, endPoint x: 273, endPoint y: 310, distance: 38.3
click at [273, 310] on p "➡️ LINK for WA AAC" at bounding box center [421, 312] width 373 height 9
copy strong "WA AAC"
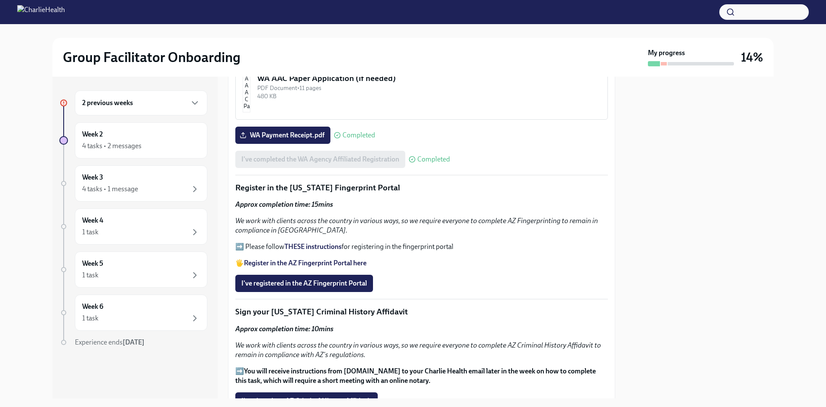
scroll to position [775, 0]
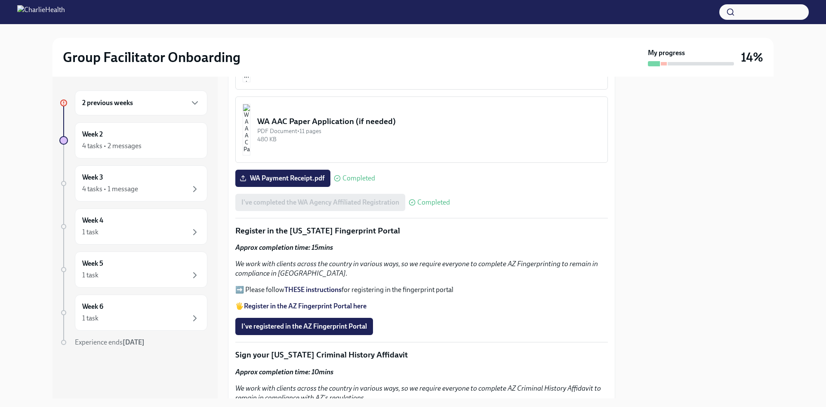
drag, startPoint x: 313, startPoint y: 170, endPoint x: 520, endPoint y: 177, distance: 207.1
click at [520, 177] on div "WA Payment Receipt.pdf Completed" at bounding box center [421, 178] width 373 height 17
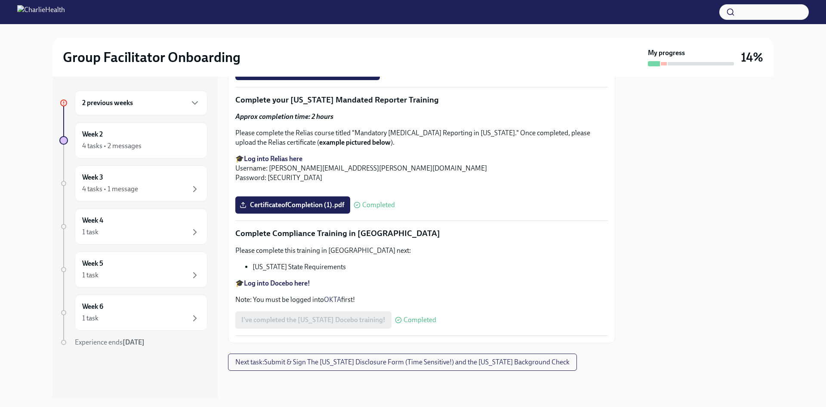
scroll to position [1872, 0]
